Goal: Information Seeking & Learning: Learn about a topic

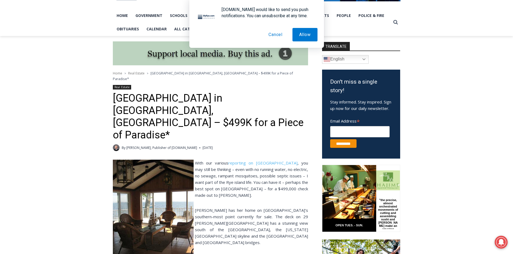
scroll to position [135, 0]
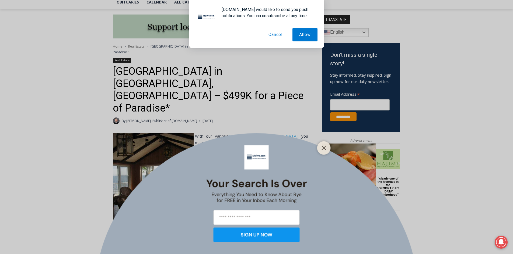
click at [327, 143] on div at bounding box center [323, 147] width 13 height 13
click at [322, 148] on icon "Close" at bounding box center [323, 148] width 5 height 5
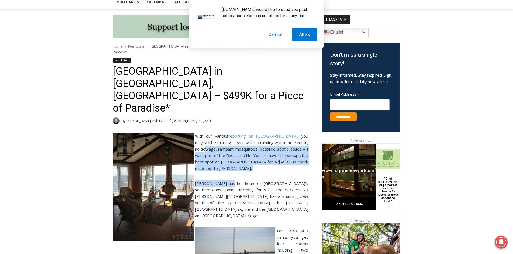
drag, startPoint x: 200, startPoint y: 122, endPoint x: 228, endPoint y: 144, distance: 35.3
click at [228, 144] on div "With our various reporting on [GEOGRAPHIC_DATA] , you may still be thinking – e…" at bounding box center [210, 240] width 195 height 214
click at [202, 142] on p "With our various reporting on [GEOGRAPHIC_DATA] , you may still be thinking – e…" at bounding box center [210, 152] width 195 height 39
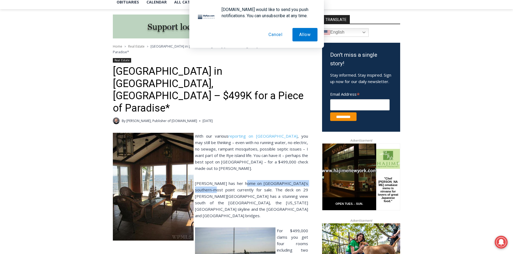
drag, startPoint x: 200, startPoint y: 161, endPoint x: 244, endPoint y: 157, distance: 44.3
click at [244, 180] on p "[PERSON_NAME] has her home on [GEOGRAPHIC_DATA]’s southern-most point currently…" at bounding box center [210, 199] width 195 height 39
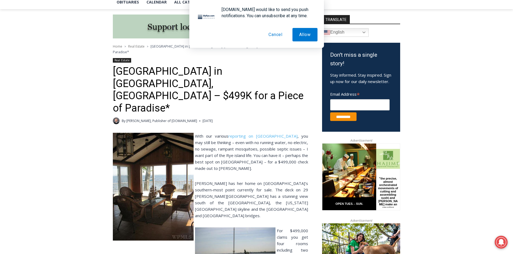
click at [253, 180] on p "[PERSON_NAME] has her home on [GEOGRAPHIC_DATA]’s southern-most point currently…" at bounding box center [210, 199] width 195 height 39
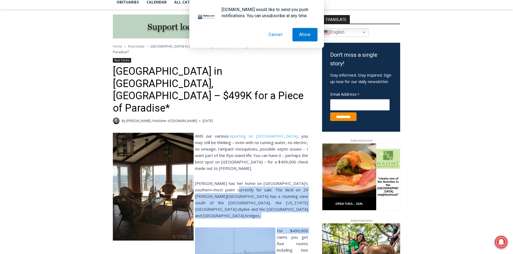
drag, startPoint x: 223, startPoint y: 159, endPoint x: 312, endPoint y: 179, distance: 91.2
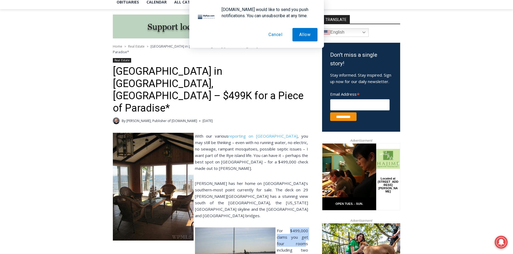
drag, startPoint x: 282, startPoint y: 190, endPoint x: 303, endPoint y: 204, distance: 24.7
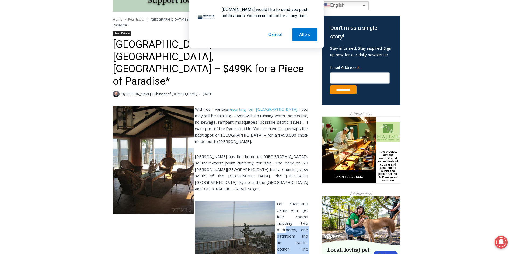
drag, startPoint x: 285, startPoint y: 190, endPoint x: 289, endPoint y: 228, distance: 38.3
click at [289, 228] on p "For $499,000 clams you get four rooms including two bedrooms, one bathroom and …" at bounding box center [210, 243] width 195 height 84
click at [284, 232] on p "For $499,000 clams you get four rooms including two bedrooms, one bathroom and …" at bounding box center [210, 243] width 195 height 84
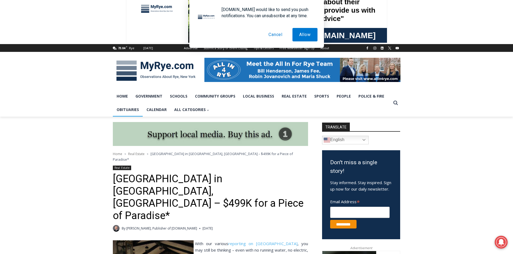
scroll to position [0, 0]
